Goal: Transaction & Acquisition: Book appointment/travel/reservation

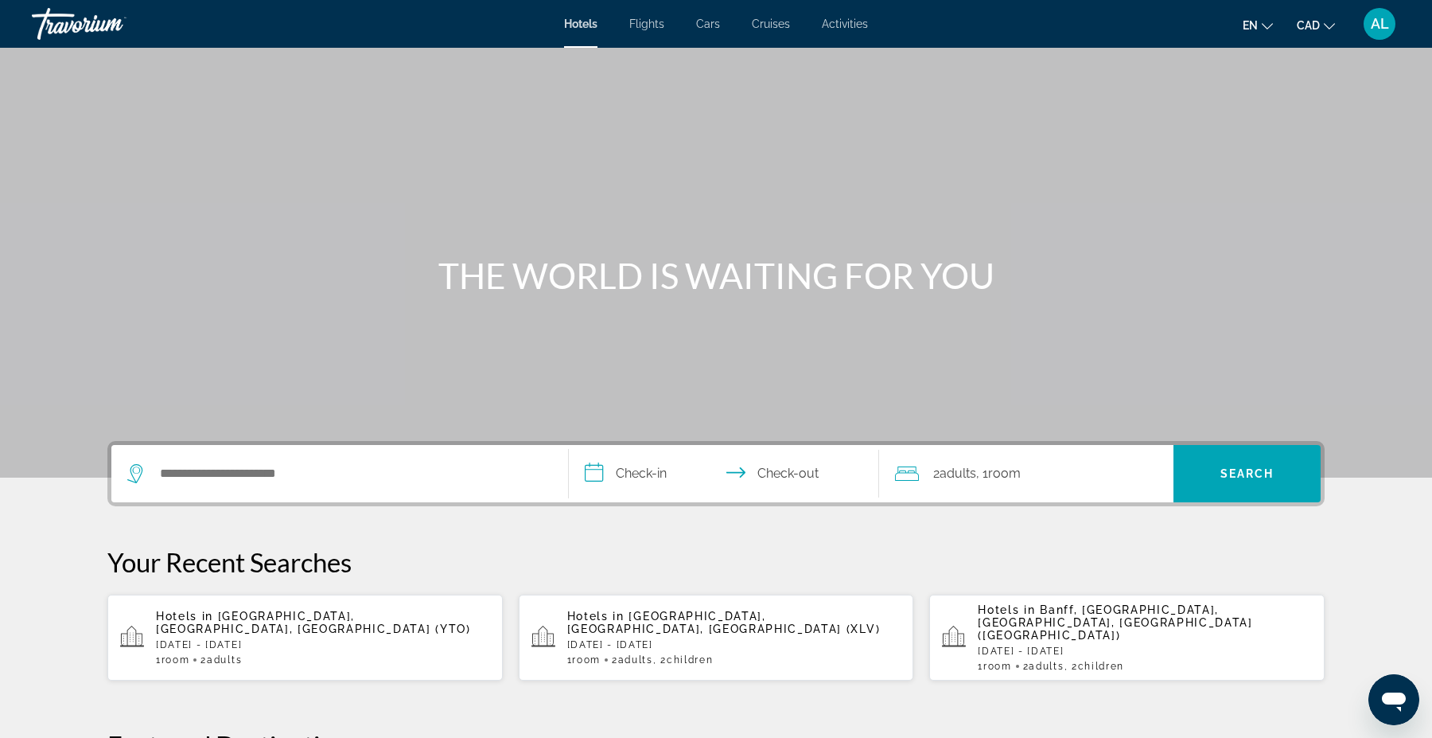
click at [212, 455] on div "Search widget" at bounding box center [339, 473] width 425 height 57
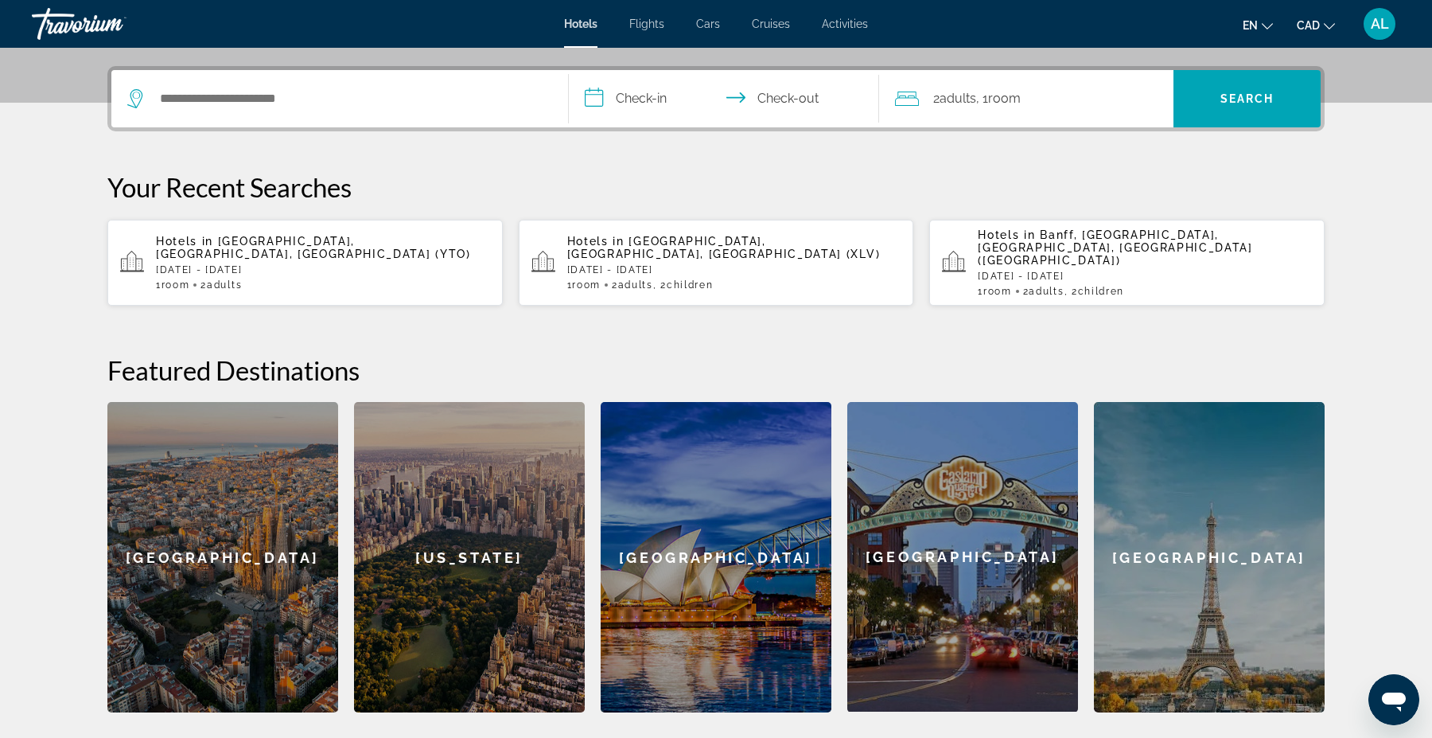
scroll to position [388, 0]
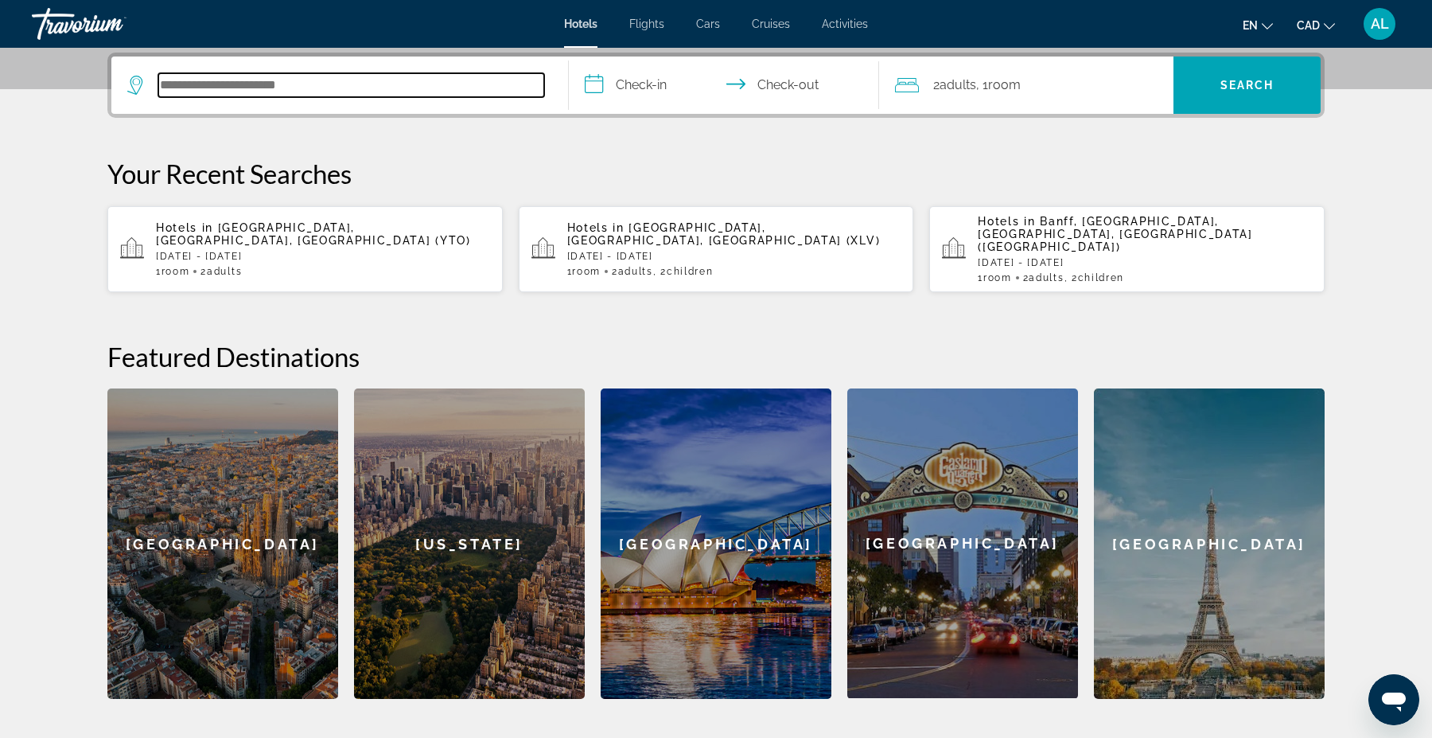
click at [209, 82] on input "Search hotel destination" at bounding box center [351, 85] width 386 height 24
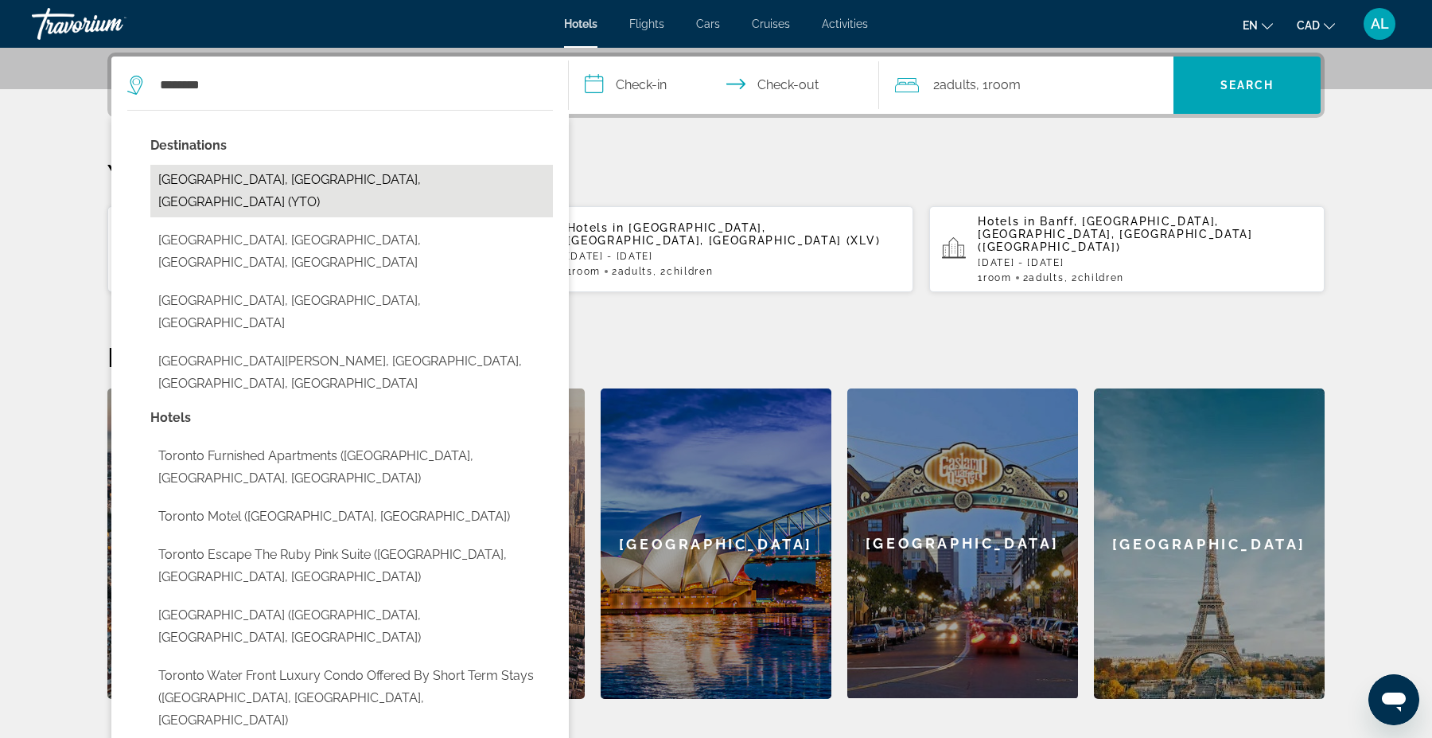
click at [220, 172] on button "[GEOGRAPHIC_DATA], [GEOGRAPHIC_DATA], [GEOGRAPHIC_DATA] (YTO)" at bounding box center [351, 191] width 403 height 53
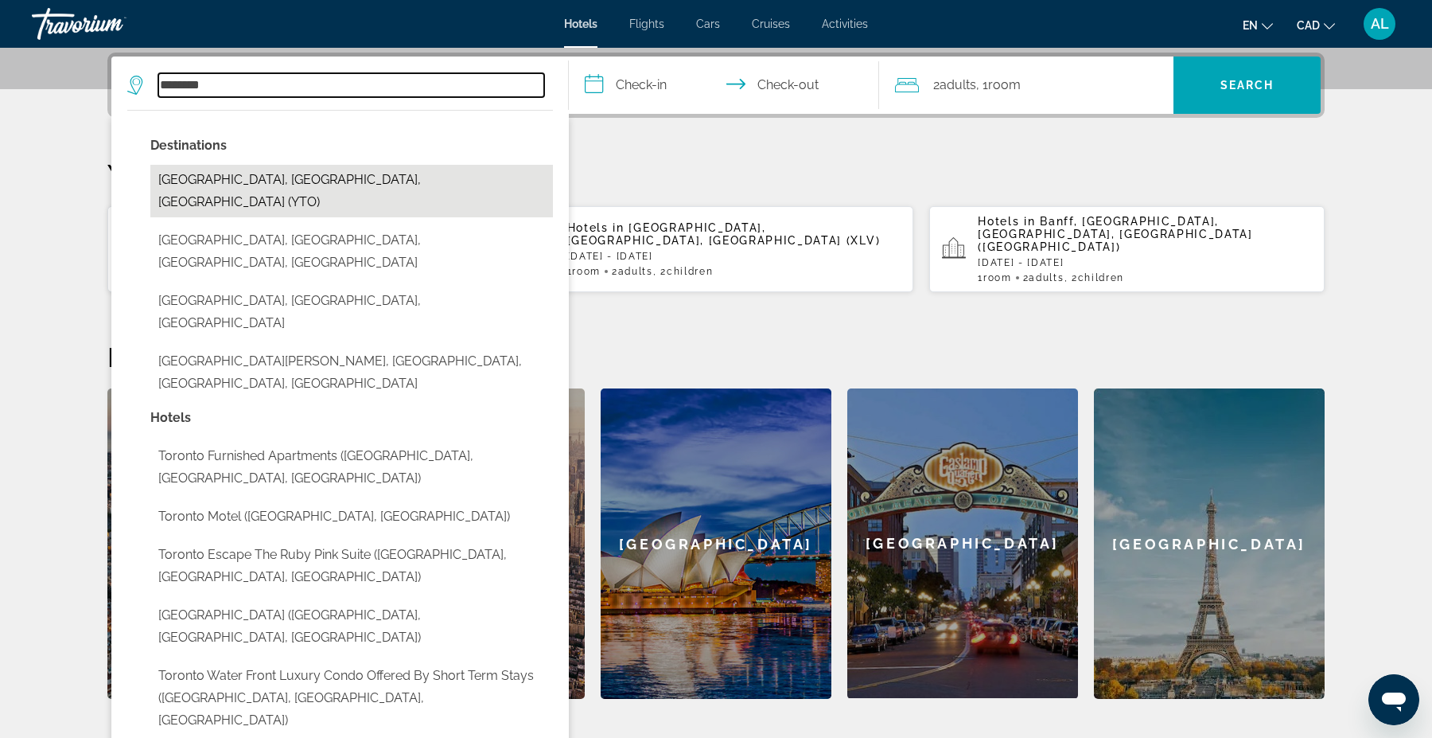
type input "**********"
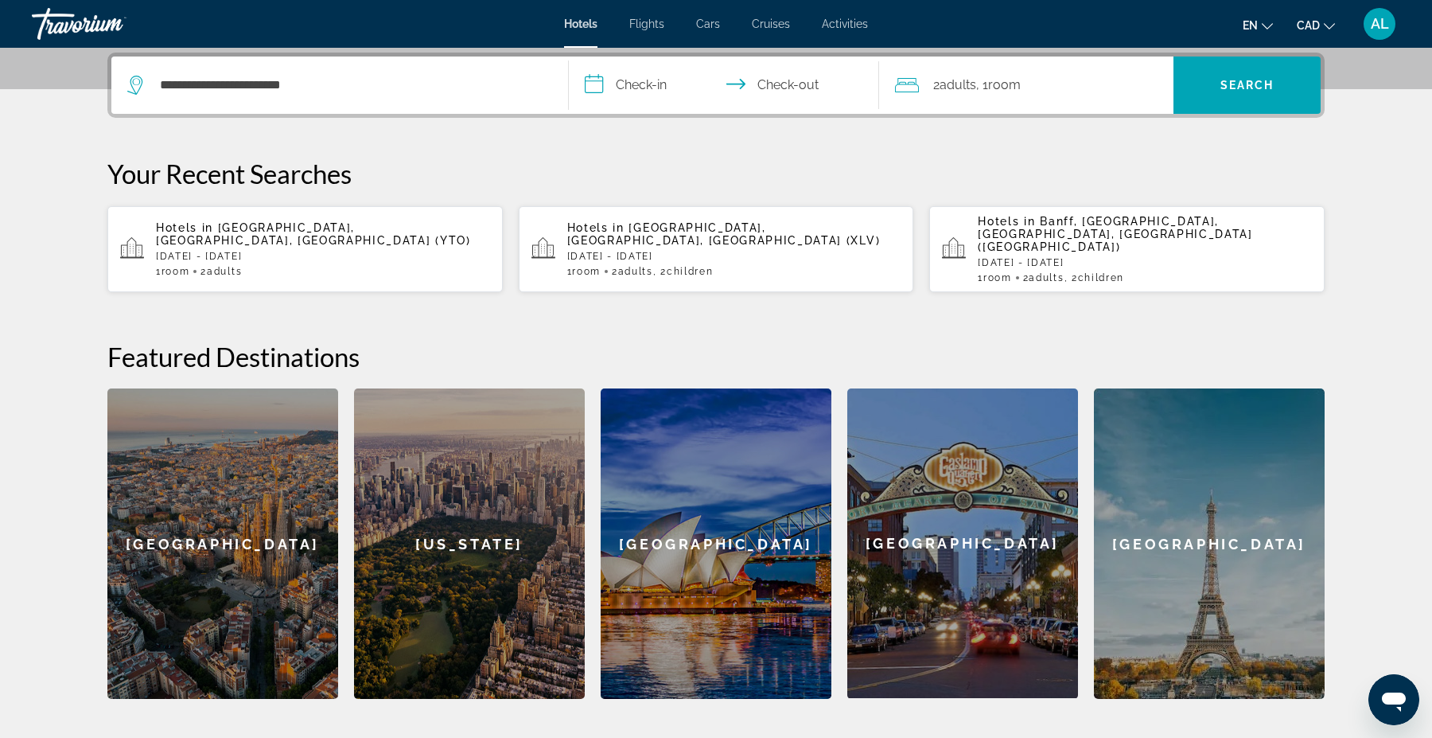
click at [638, 87] on input "**********" at bounding box center [727, 88] width 317 height 62
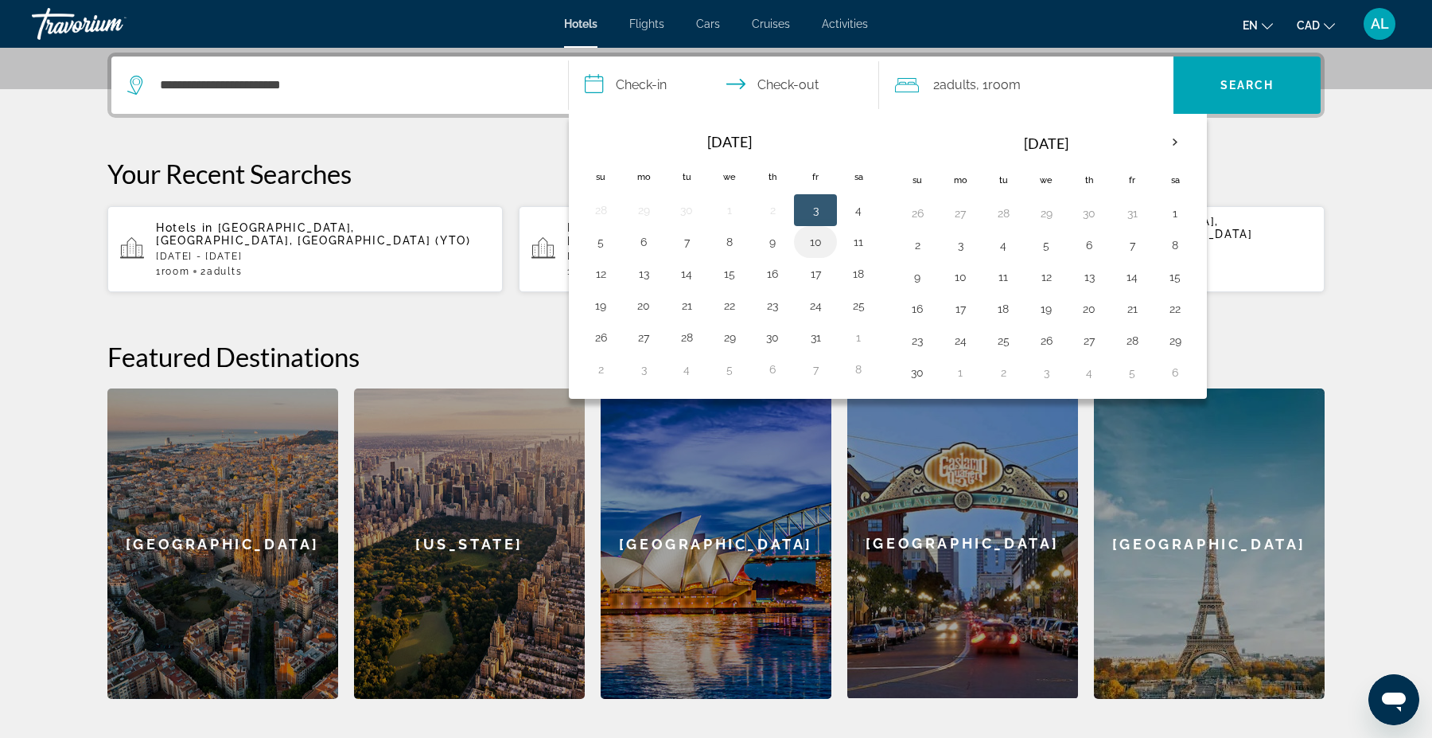
click at [814, 249] on button "10" at bounding box center [815, 242] width 25 height 22
click at [614, 271] on td "12" at bounding box center [600, 274] width 43 height 32
click at [608, 271] on button "12" at bounding box center [600, 274] width 25 height 22
type input "**********"
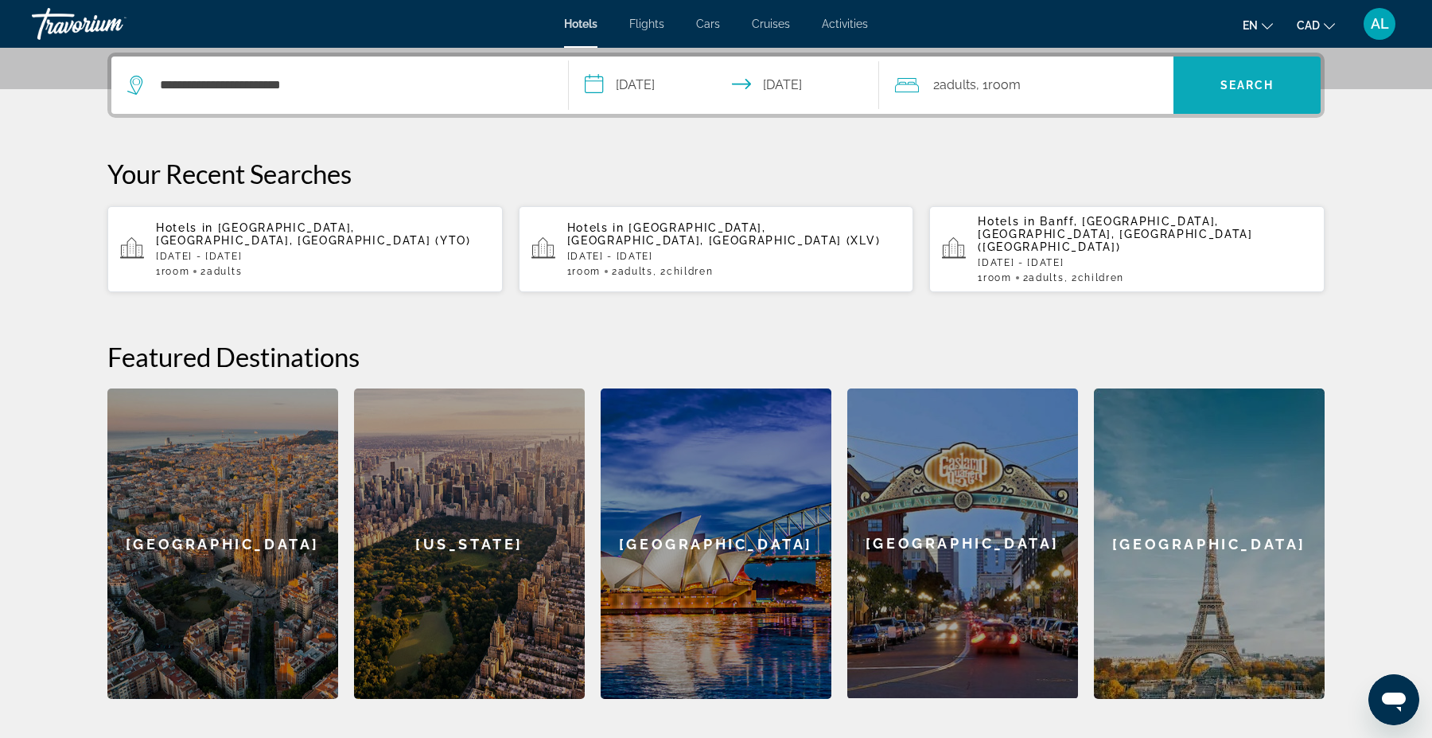
click at [1268, 80] on span "Search" at bounding box center [1248, 85] width 54 height 13
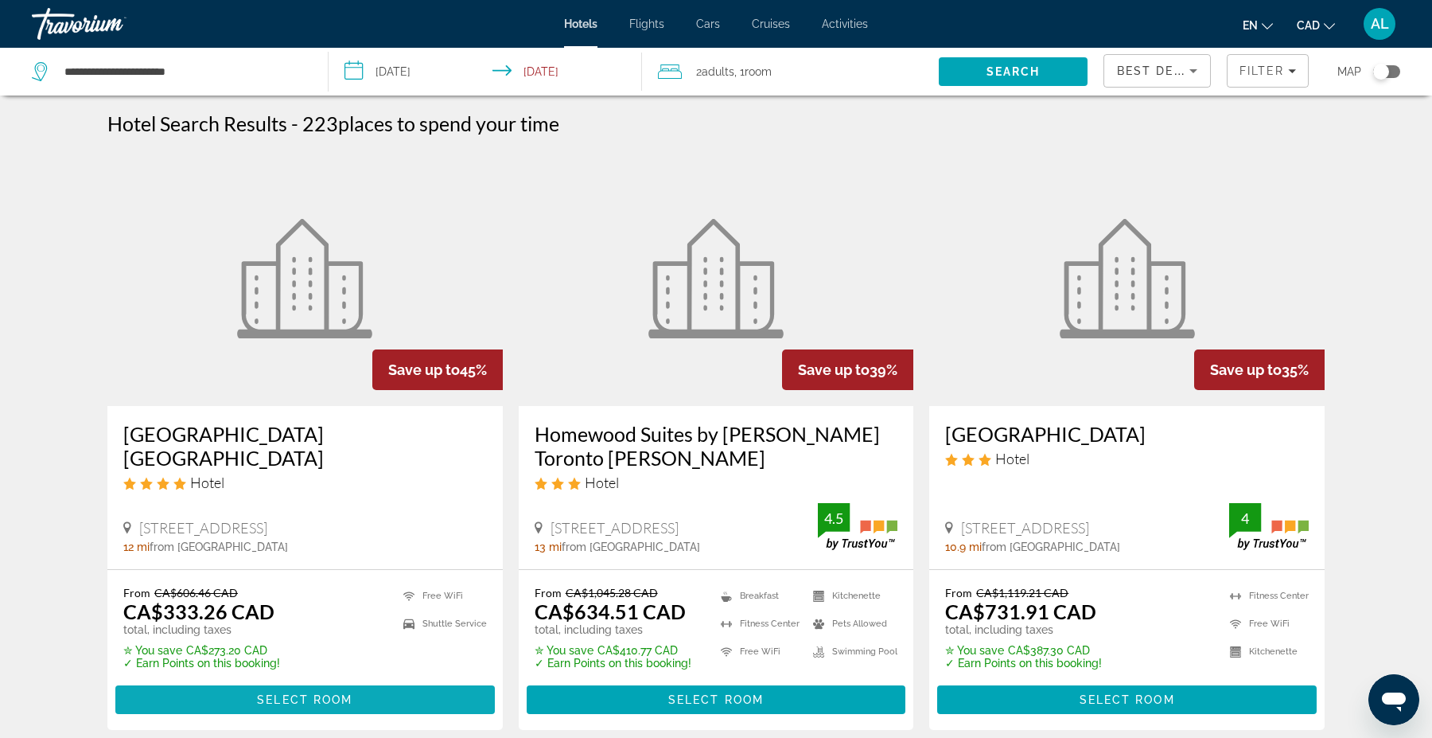
click at [337, 701] on span "Select Room" at bounding box center [304, 699] width 95 height 13
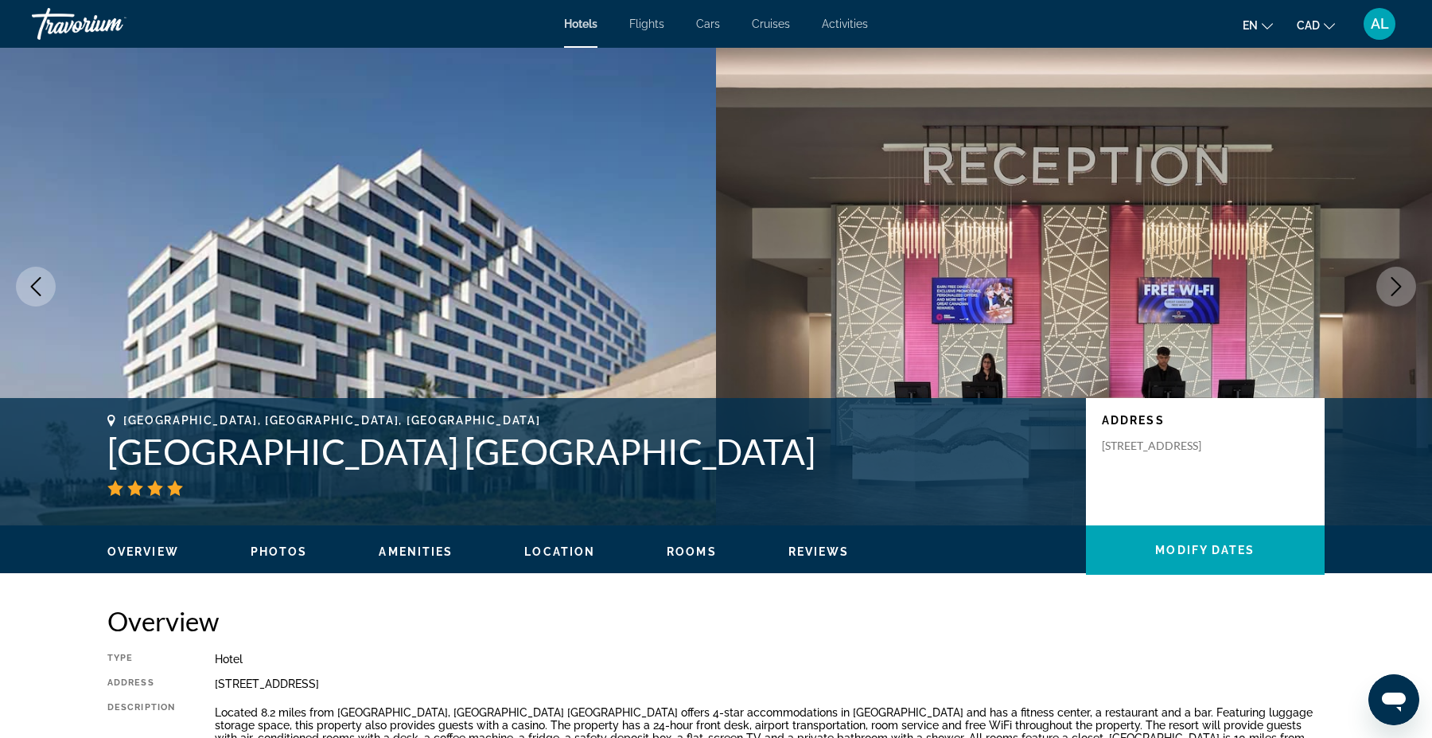
drag, startPoint x: 703, startPoint y: 450, endPoint x: 98, endPoint y: 459, distance: 604.9
click at [98, 459] on div "[GEOGRAPHIC_DATA], [GEOGRAPHIC_DATA], [GEOGRAPHIC_DATA] [GEOGRAPHIC_DATA] [GEOG…" at bounding box center [716, 461] width 1281 height 95
copy h1 "[GEOGRAPHIC_DATA] [GEOGRAPHIC_DATA]"
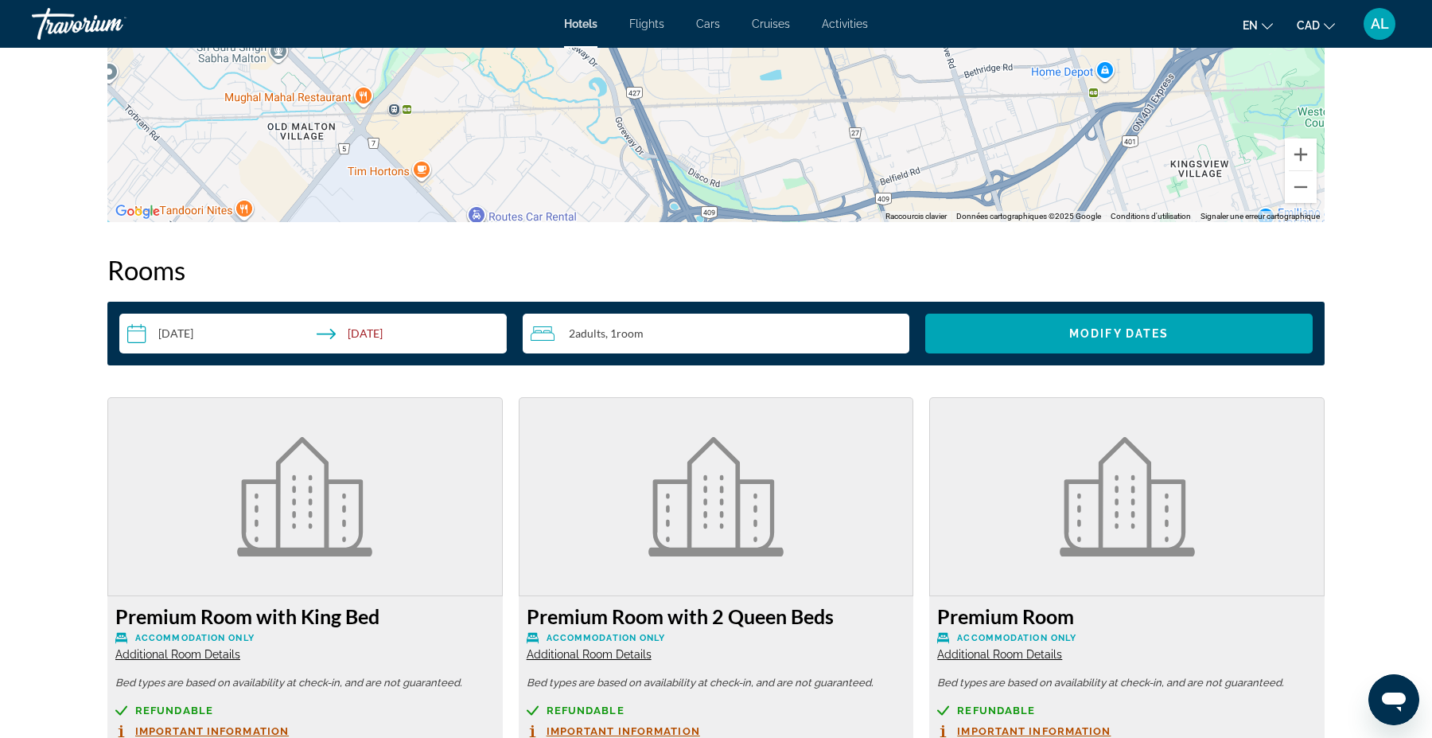
scroll to position [1598, 0]
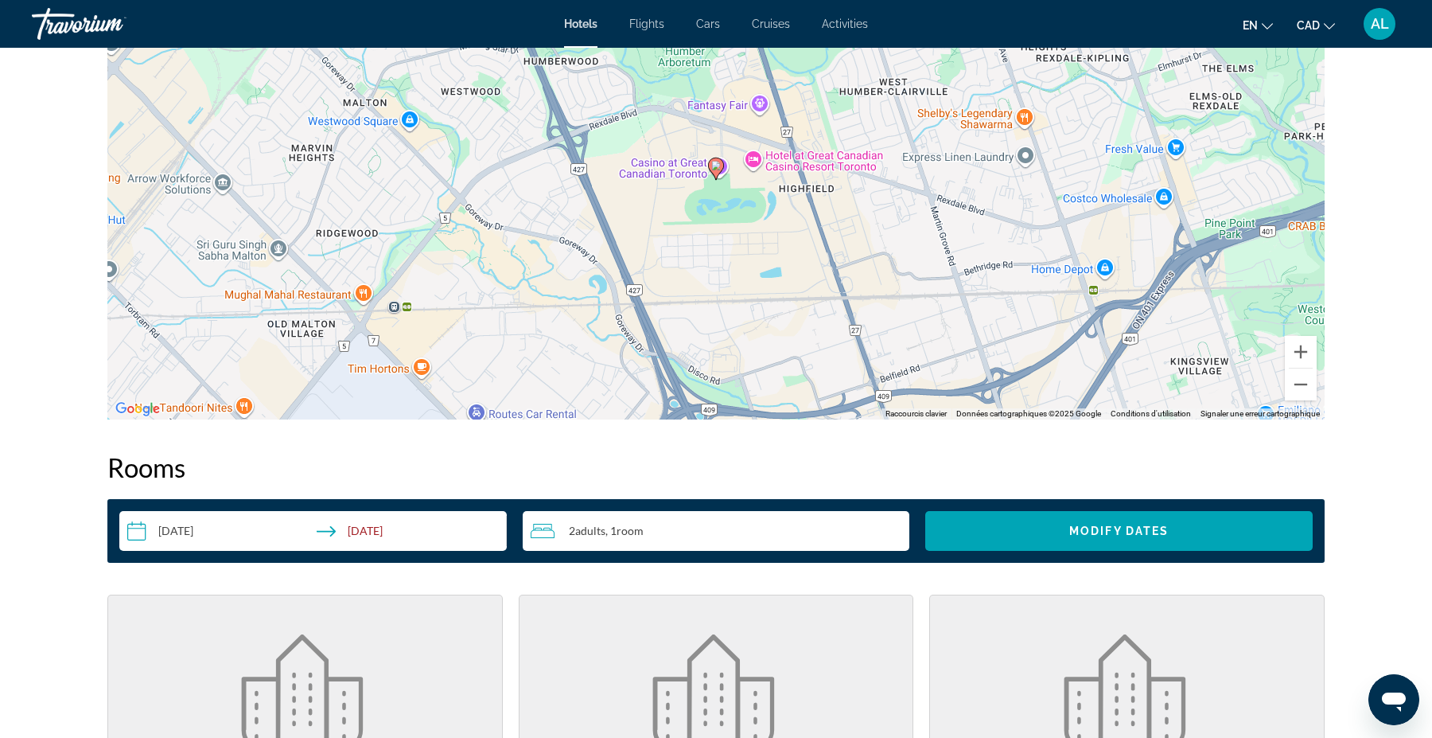
click at [394, 539] on input "**********" at bounding box center [316, 533] width 394 height 45
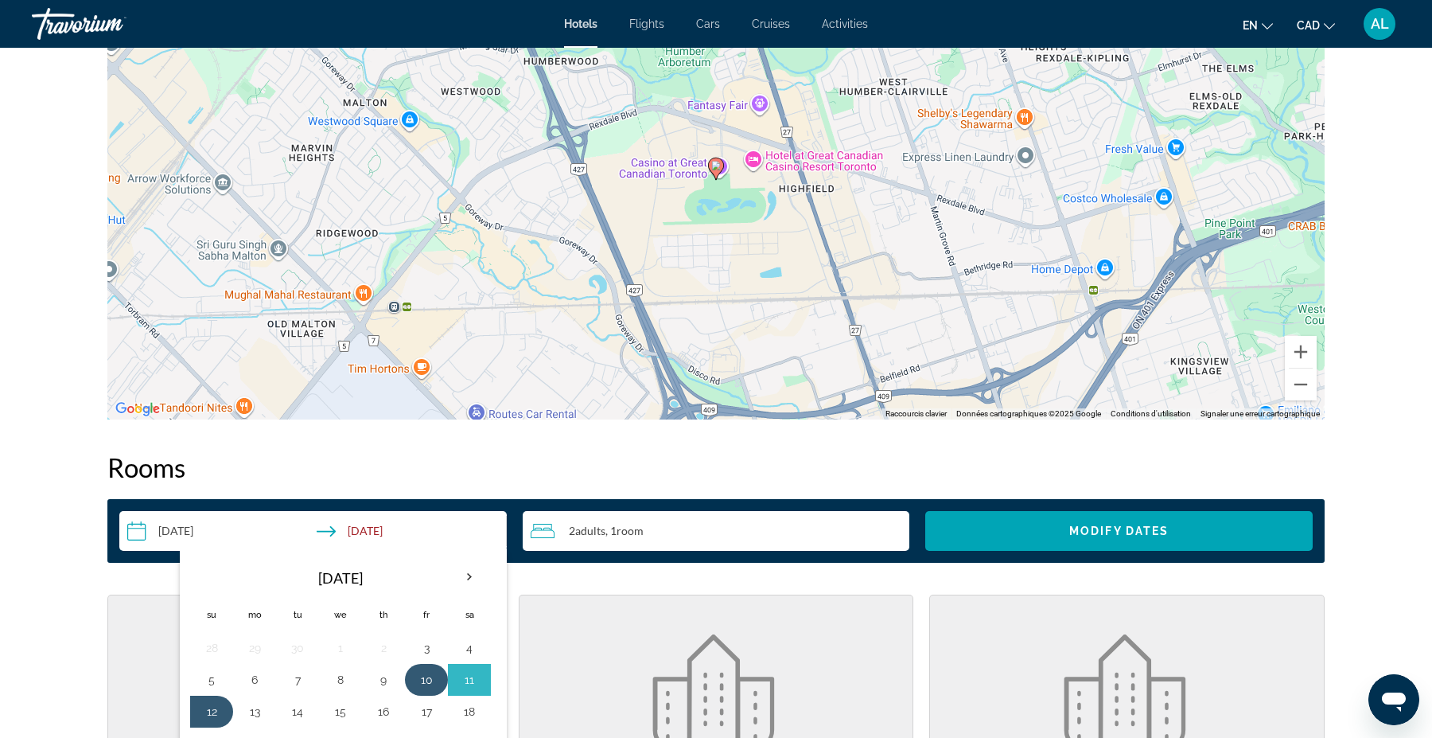
click at [426, 680] on button "10" at bounding box center [426, 679] width 25 height 22
click at [255, 711] on button "13" at bounding box center [254, 711] width 25 height 22
type input "**********"
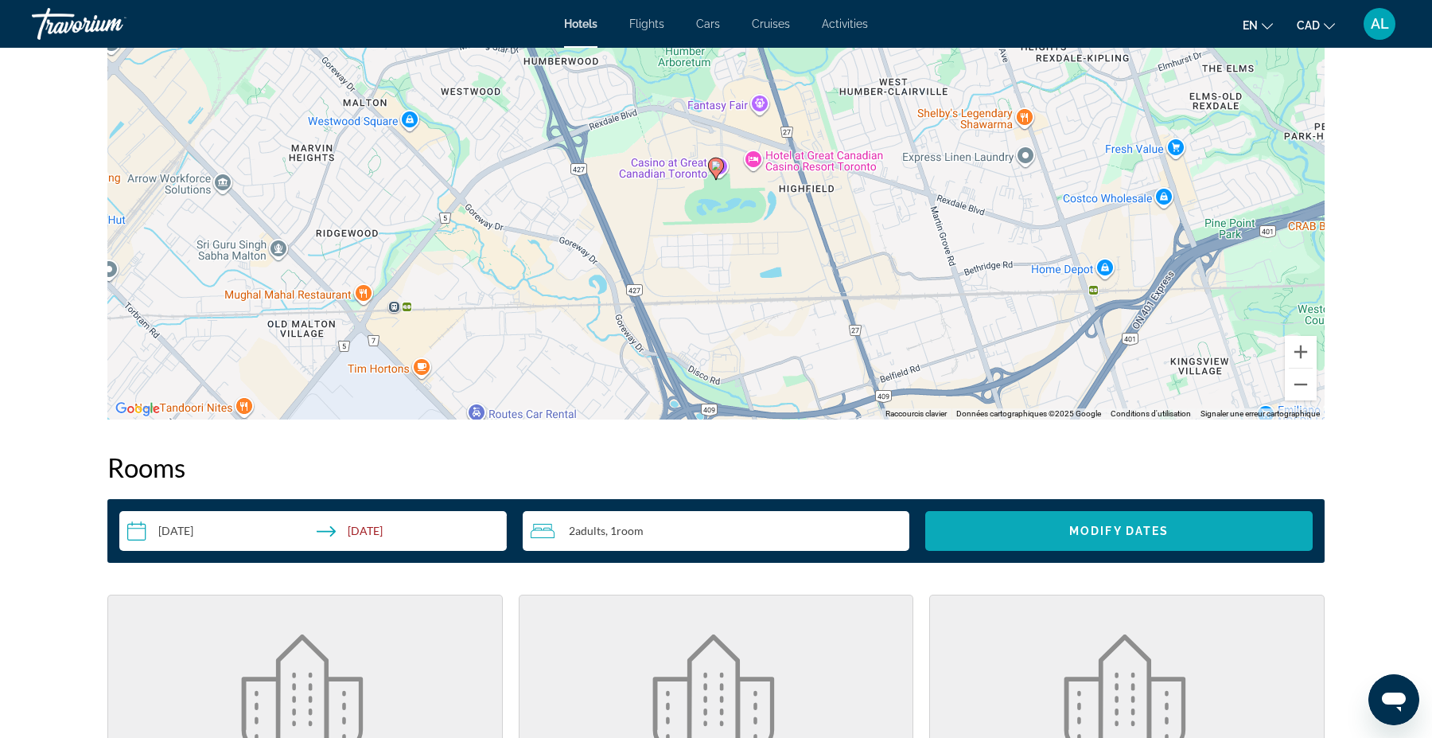
click at [1093, 533] on span "Modify Dates" at bounding box center [1119, 530] width 99 height 13
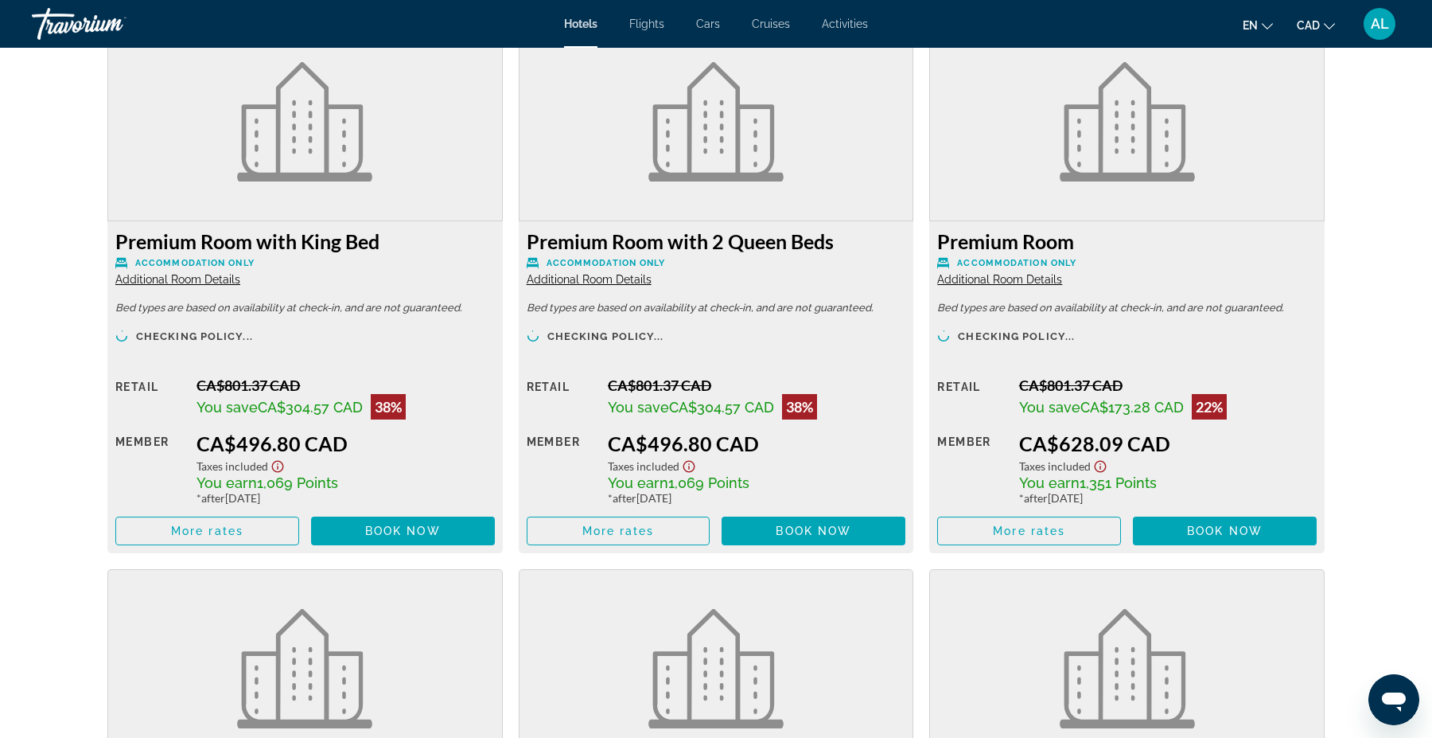
scroll to position [2181, 0]
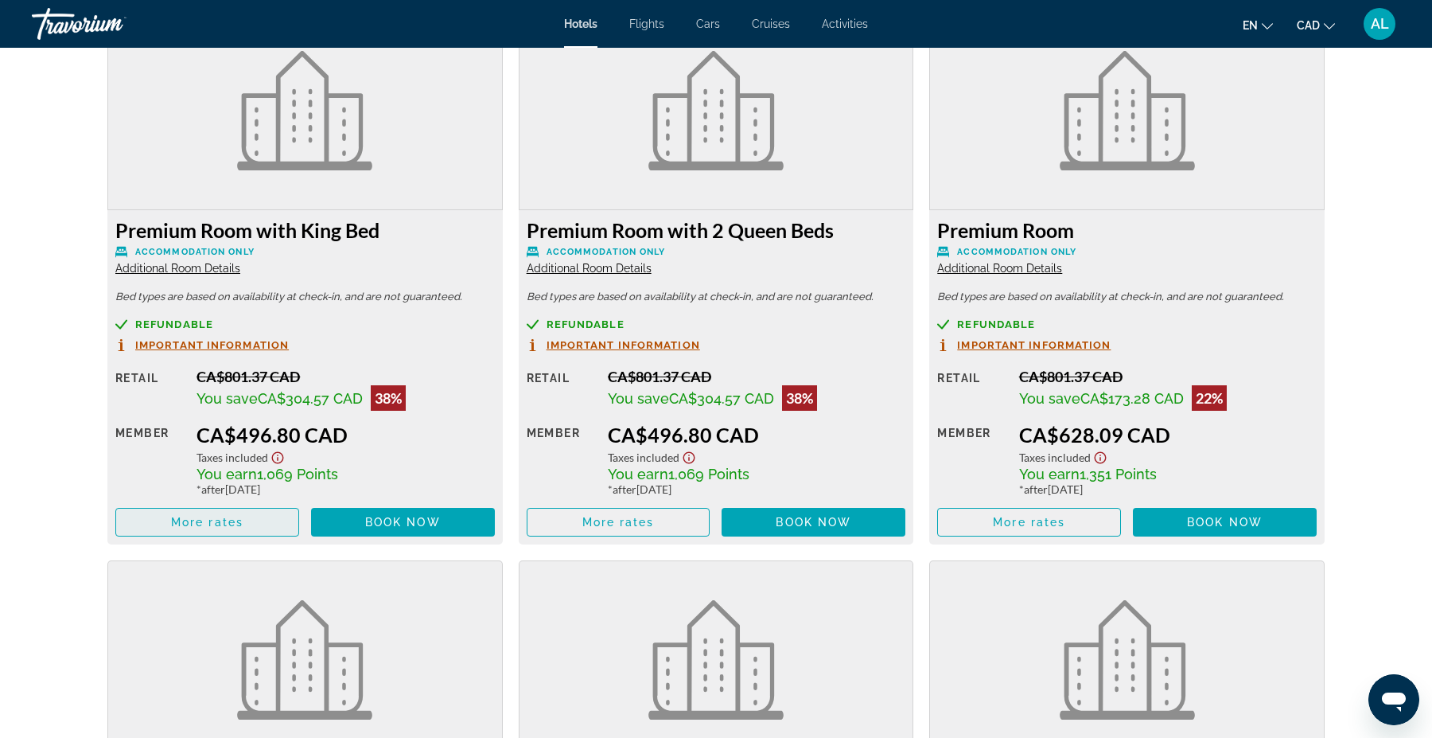
click at [193, 523] on span "More rates" at bounding box center [207, 522] width 72 height 13
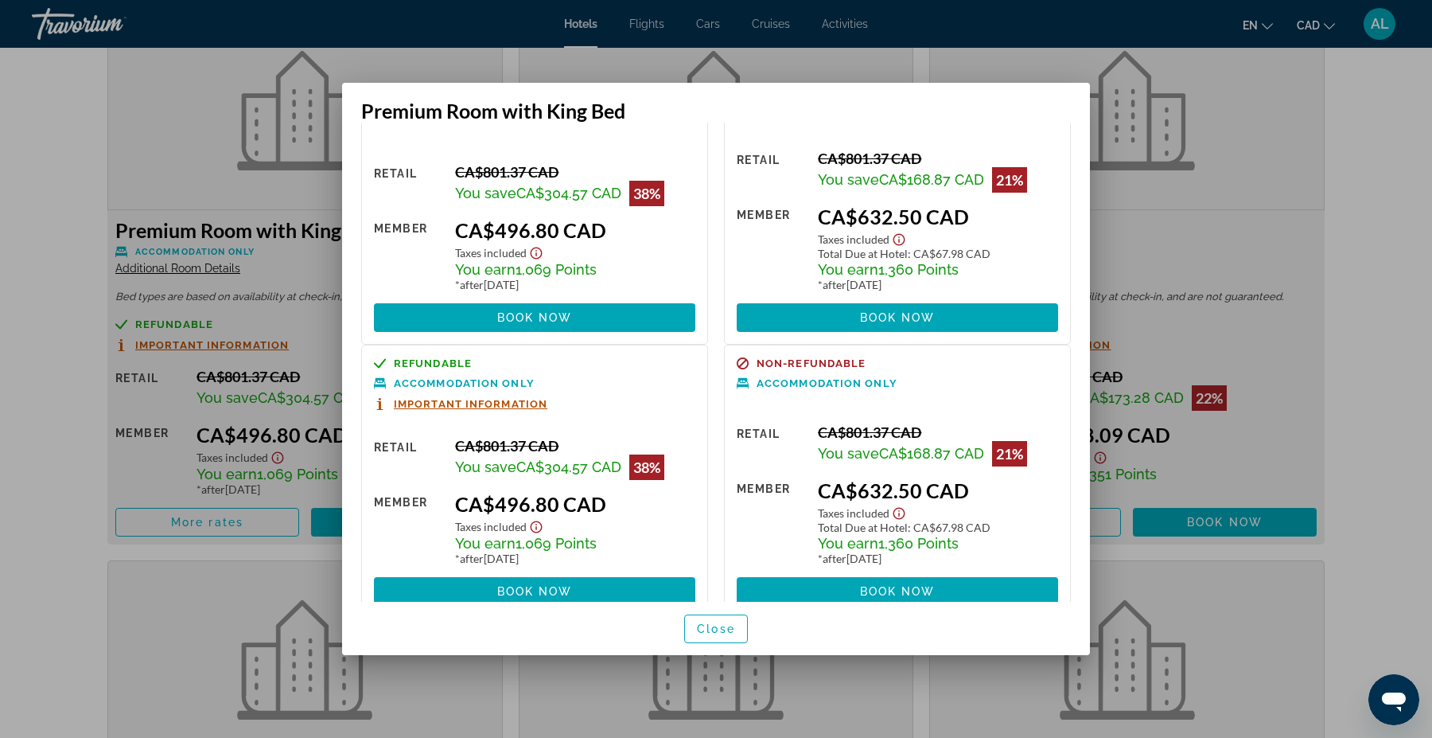
scroll to position [117, 0]
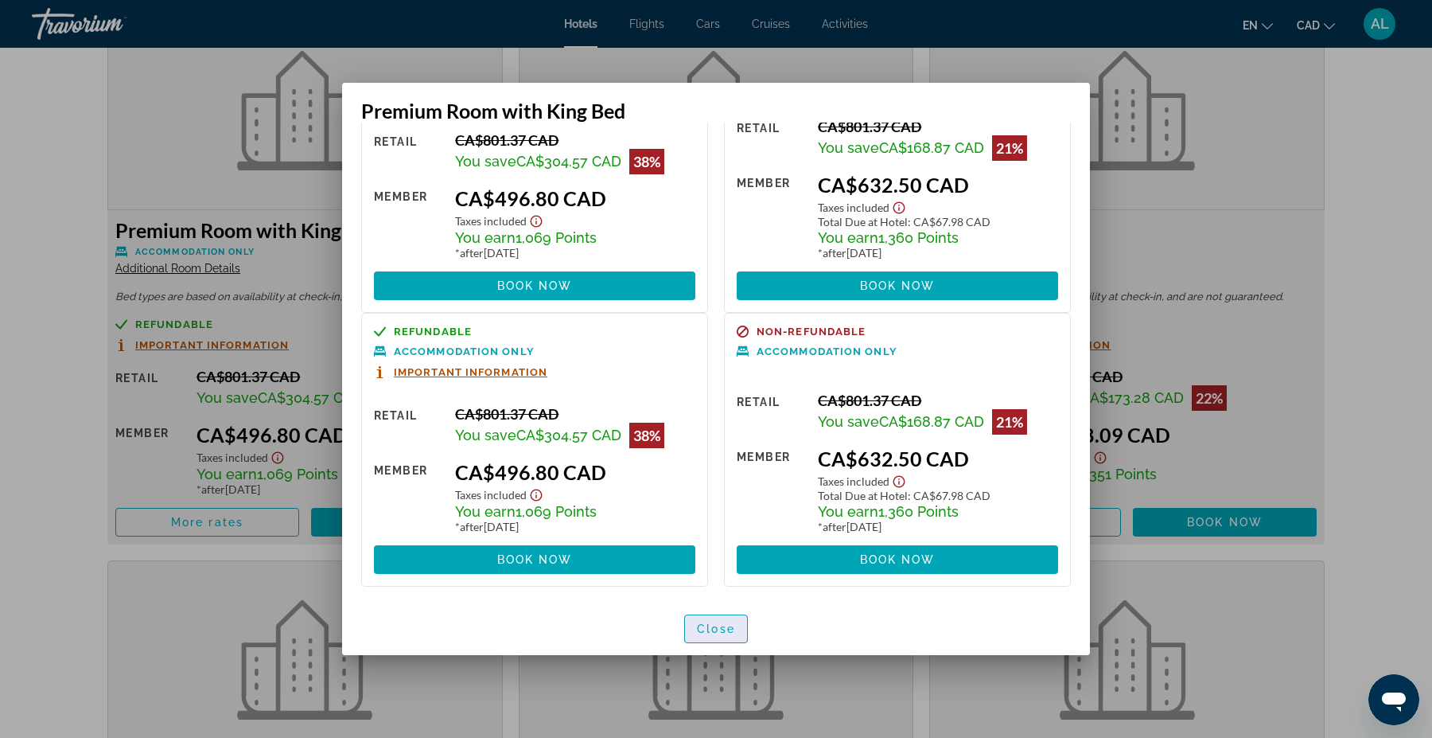
click at [730, 633] on span "Close" at bounding box center [716, 628] width 38 height 13
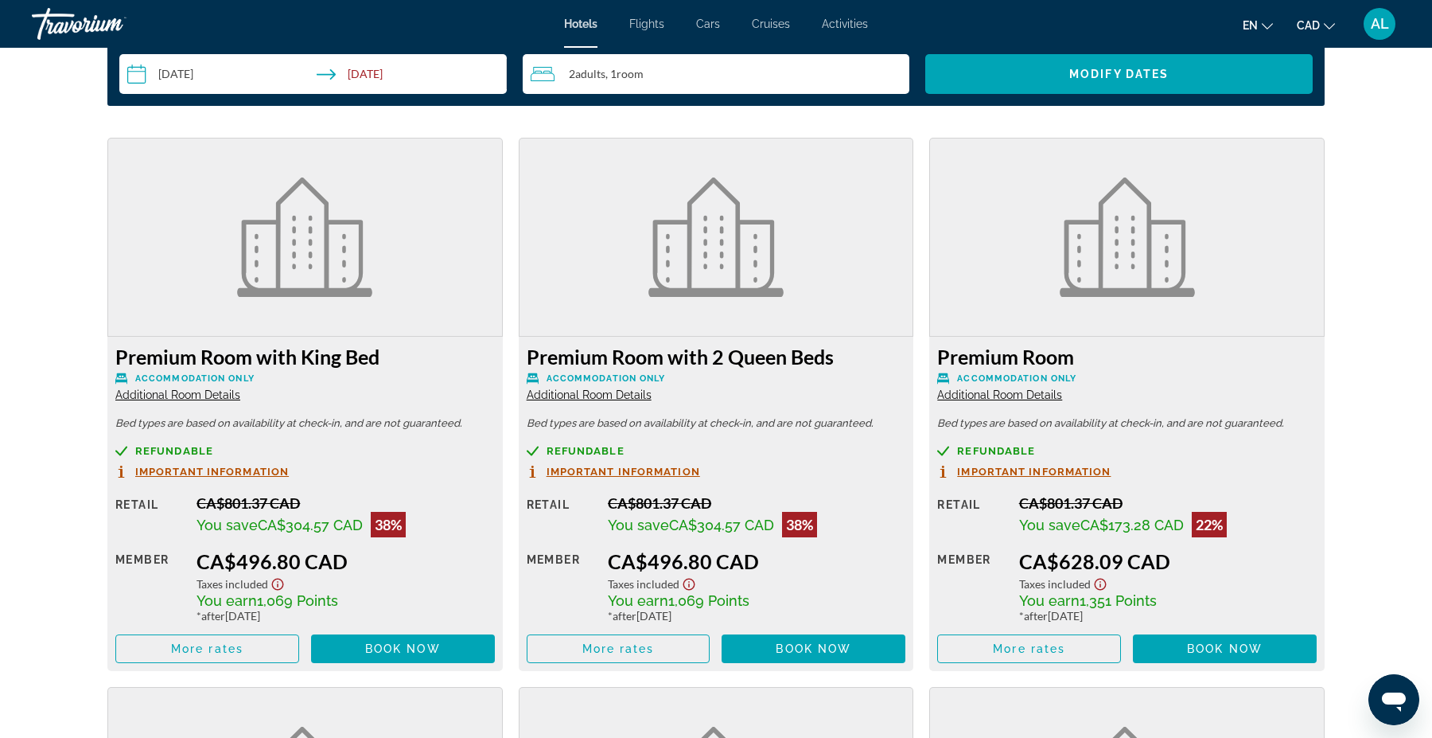
scroll to position [2062, 0]
